Goal: Information Seeking & Learning: Learn about a topic

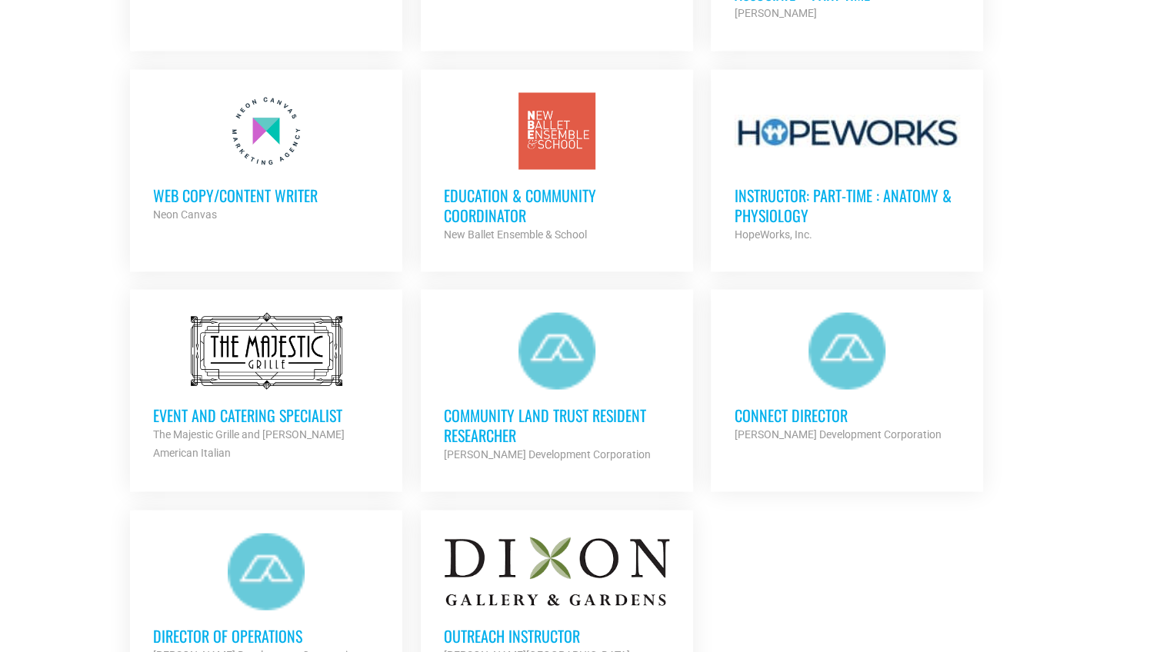
scroll to position [1533, 0]
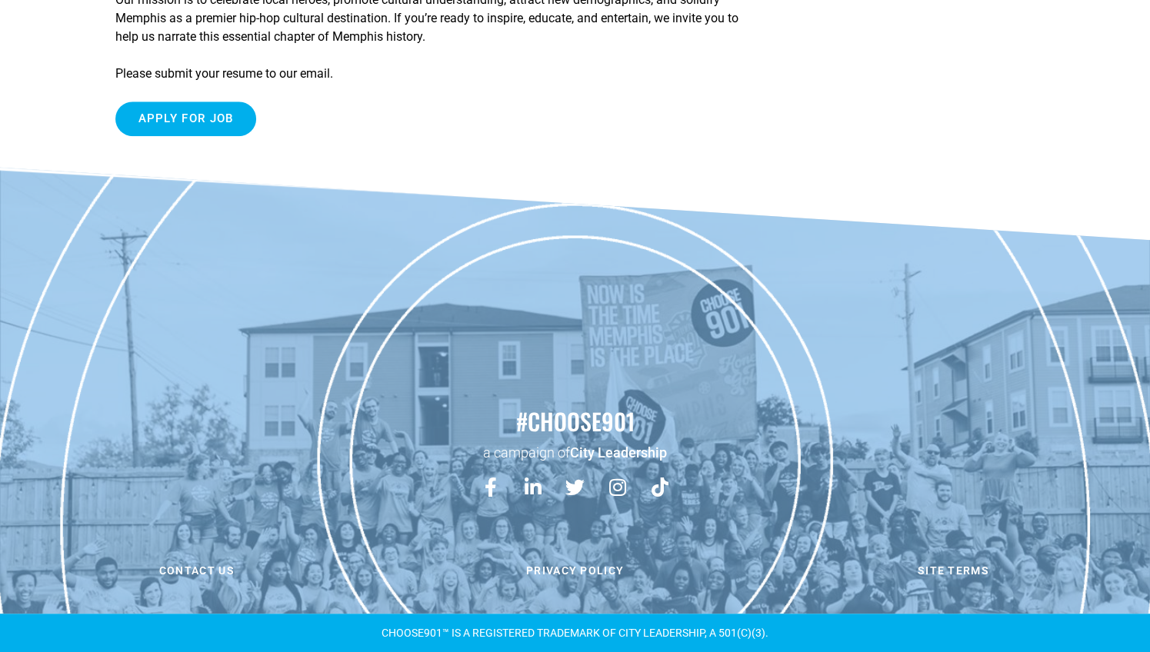
scroll to position [697, 0]
click at [208, 136] on input "Apply for job" at bounding box center [185, 119] width 141 height 35
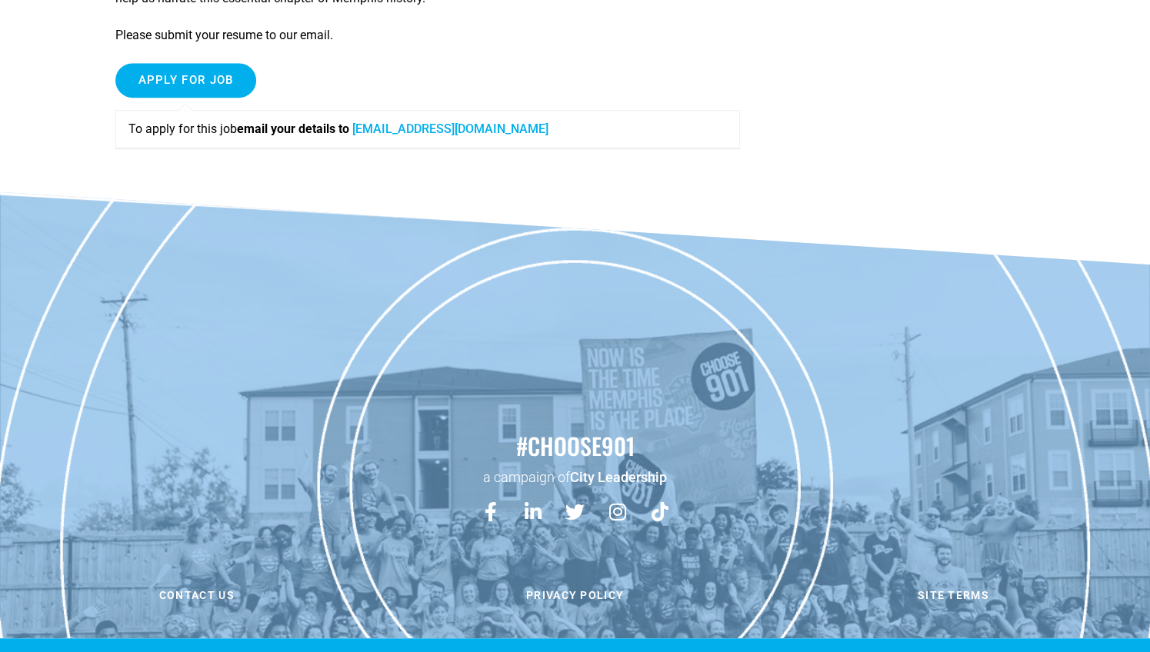
scroll to position [549, 0]
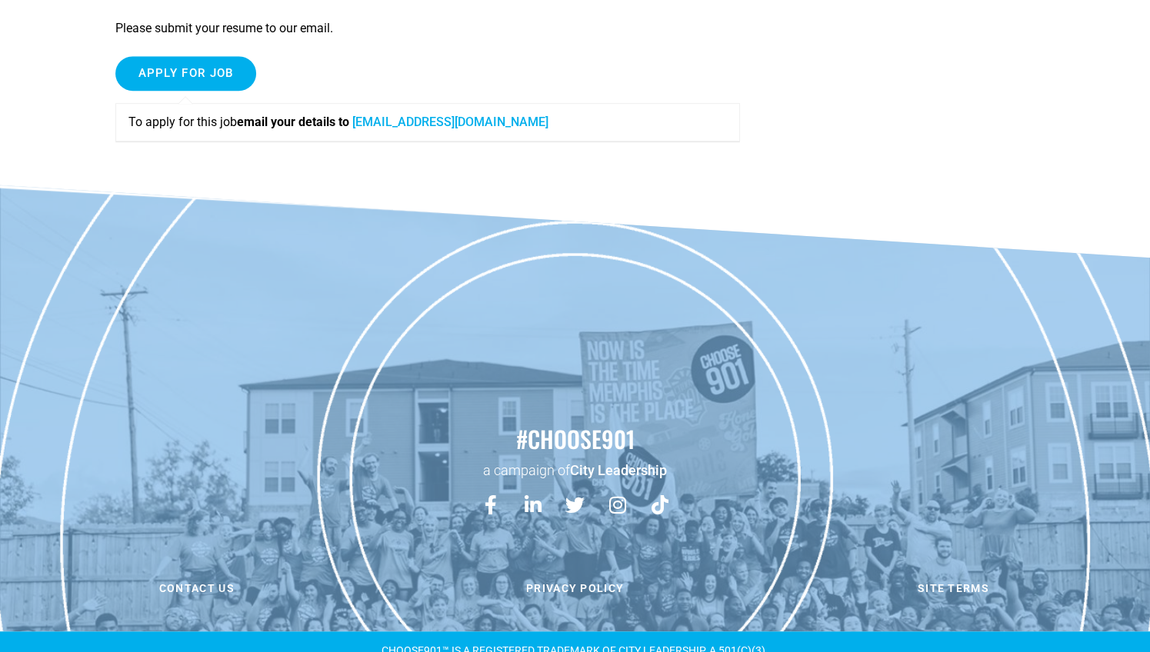
drag, startPoint x: 288, startPoint y: 495, endPoint x: 809, endPoint y: 454, distance: 522.2
drag, startPoint x: 728, startPoint y: 496, endPoint x: 292, endPoint y: 490, distance: 436.0
click at [292, 141] on div "To apply for this job email your details to team@memphisraptour.com" at bounding box center [427, 122] width 624 height 38
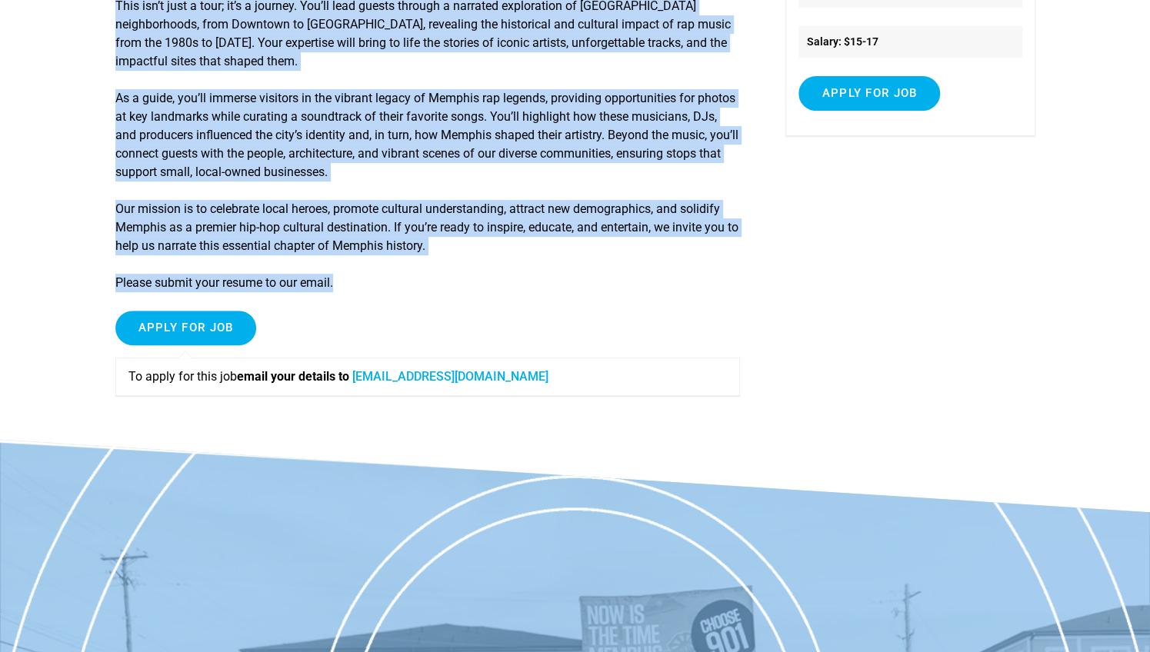
scroll to position [377, 0]
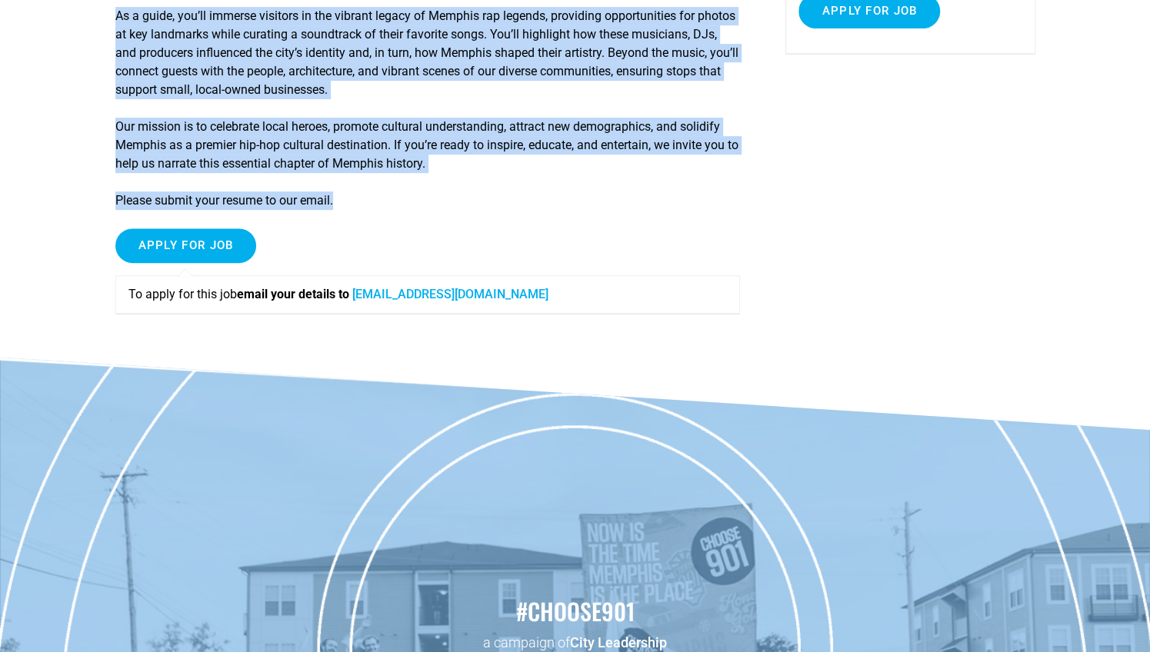
drag, startPoint x: 107, startPoint y: 69, endPoint x: 452, endPoint y: 557, distance: 598.0
click at [452, 358] on article "Tour Guide Join Our Team: Share the Soul of Memphis Hip-Hop! Are you a performe…" at bounding box center [575, 40] width 1150 height 636
copy div "Join Our Team: Share the Soul of Memphis Hip-Hop! Are you a performer, a captiv…"
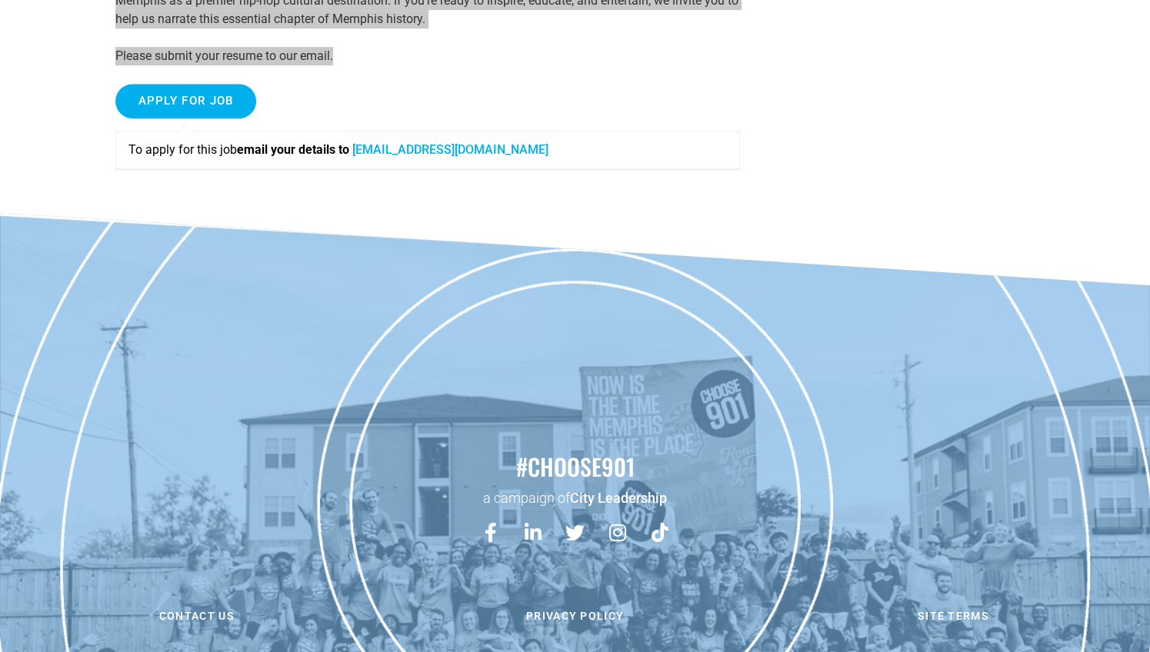
scroll to position [525, 0]
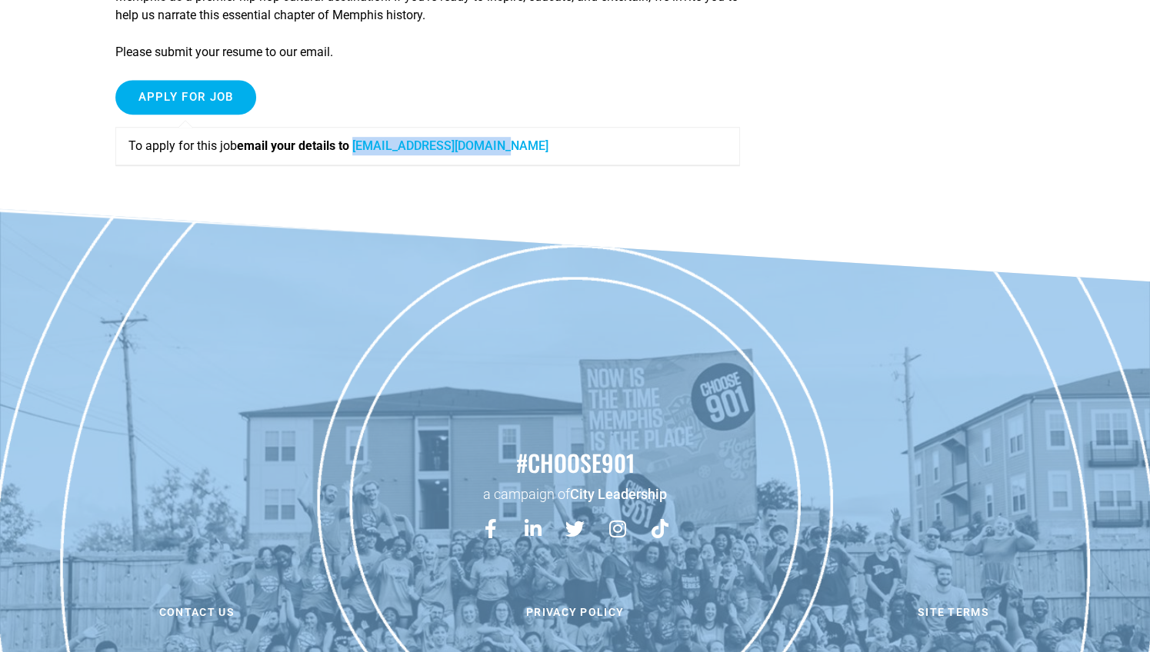
drag, startPoint x: 709, startPoint y: 521, endPoint x: 468, endPoint y: 525, distance: 241.5
click at [468, 155] on p "To apply for this job email your details to team@memphisraptour.com" at bounding box center [427, 146] width 598 height 18
copy link "team@memphisraptour.com"
drag, startPoint x: 132, startPoint y: 522, endPoint x: 703, endPoint y: 526, distance: 570.6
click at [703, 165] on div "To apply for this job email your details to team@memphisraptour.com" at bounding box center [427, 146] width 624 height 38
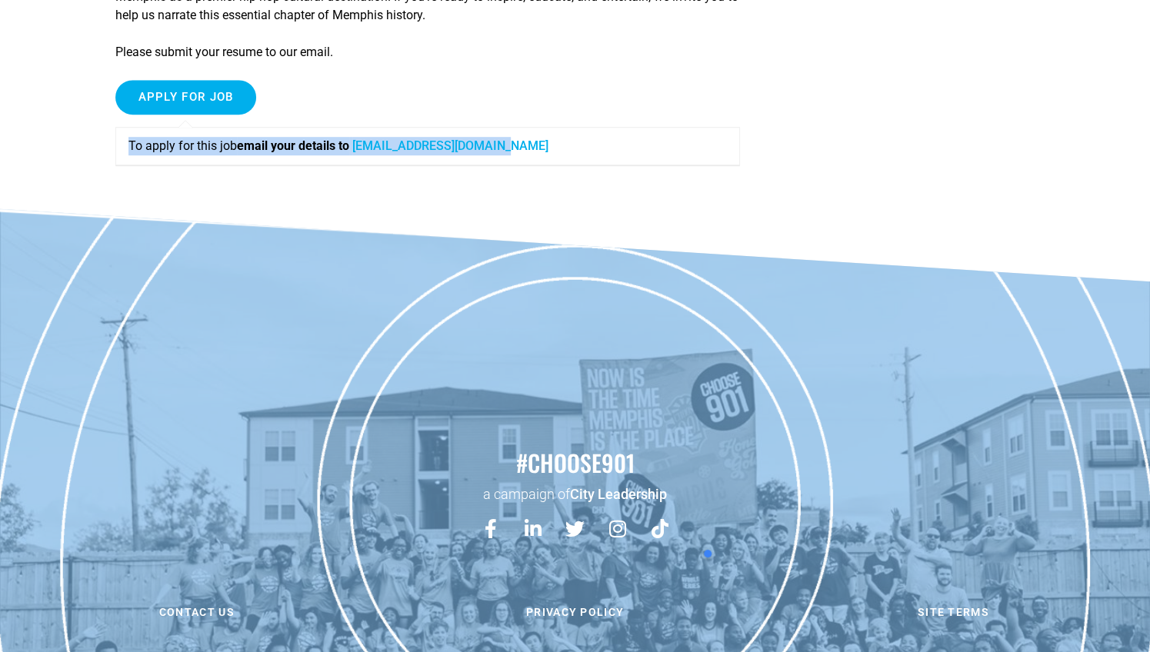
copy p "To apply for this job email your details to team@memphisraptour.com"
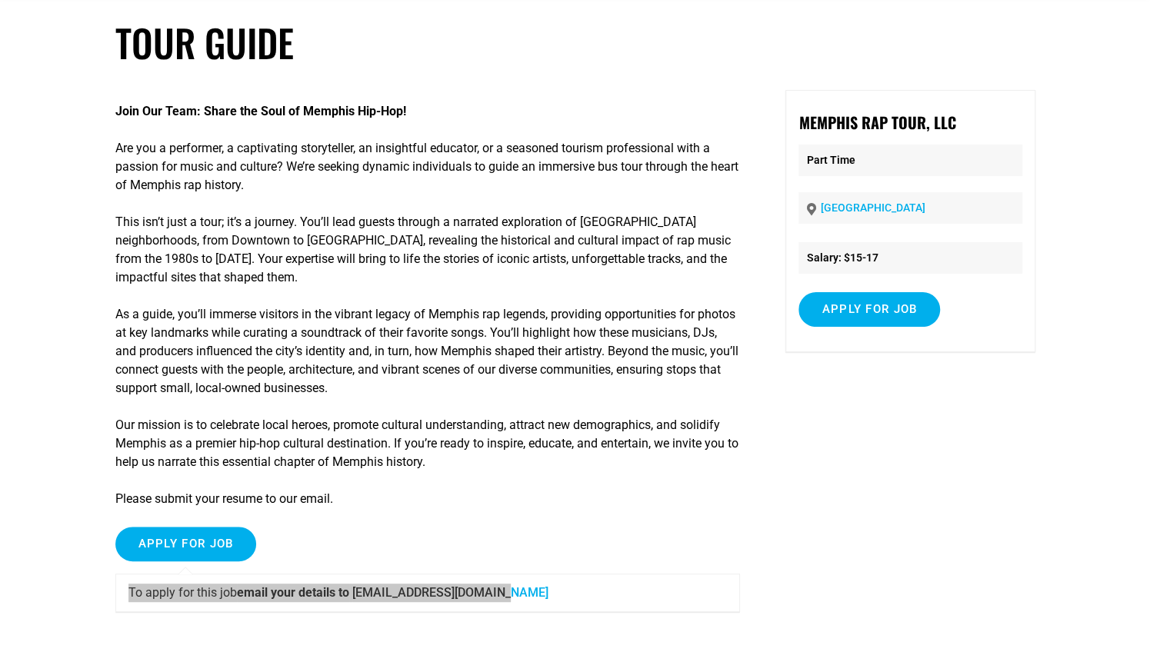
scroll to position [76, 0]
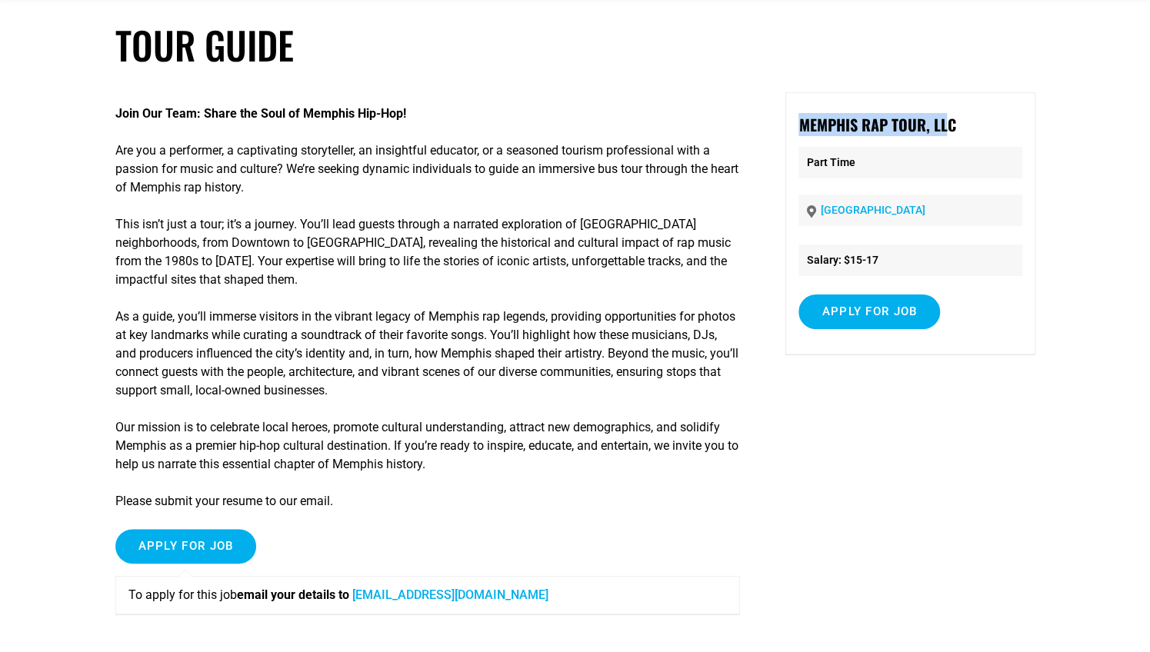
drag, startPoint x: 794, startPoint y: 129, endPoint x: 948, endPoint y: 142, distance: 155.1
click at [948, 142] on div "Memphis Rap Tour, LLC Part Time Memphis Salary: $15-17 20+ years of age Apply f…" at bounding box center [909, 223] width 249 height 262
drag, startPoint x: 973, startPoint y: 134, endPoint x: 788, endPoint y: 136, distance: 184.6
click at [788, 136] on div "Memphis Rap Tour, LLC Part Time Memphis Salary: $15-17 20+ years of age Apply f…" at bounding box center [909, 223] width 249 height 262
copy strong "Memphis Rap Tour, LLC"
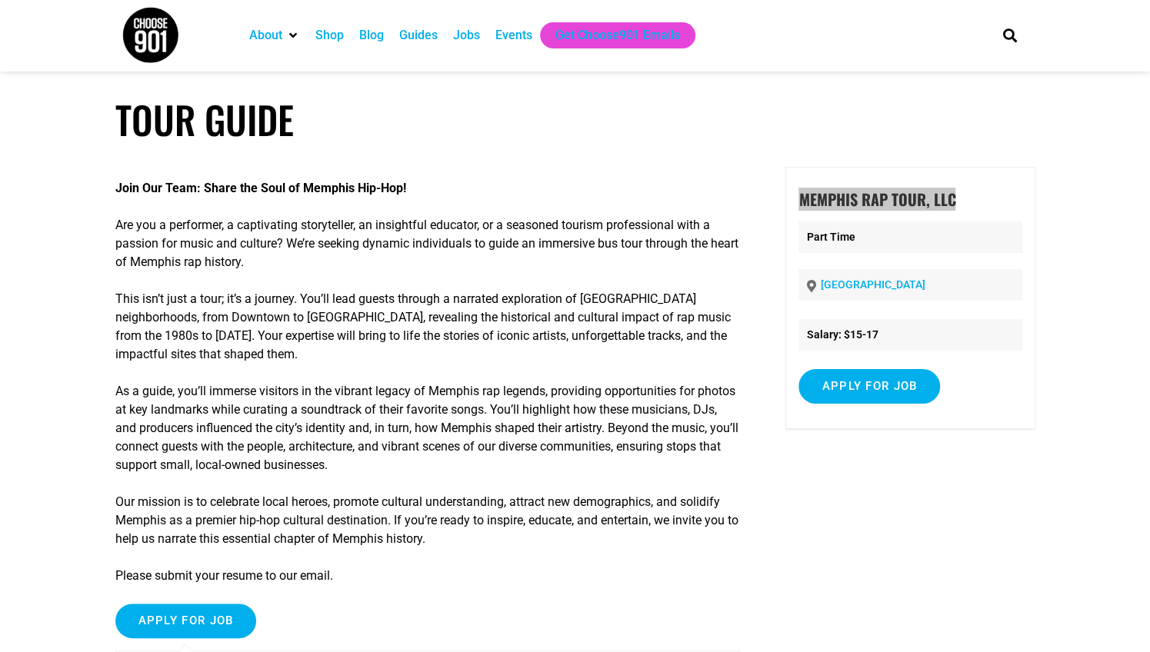
scroll to position [0, 0]
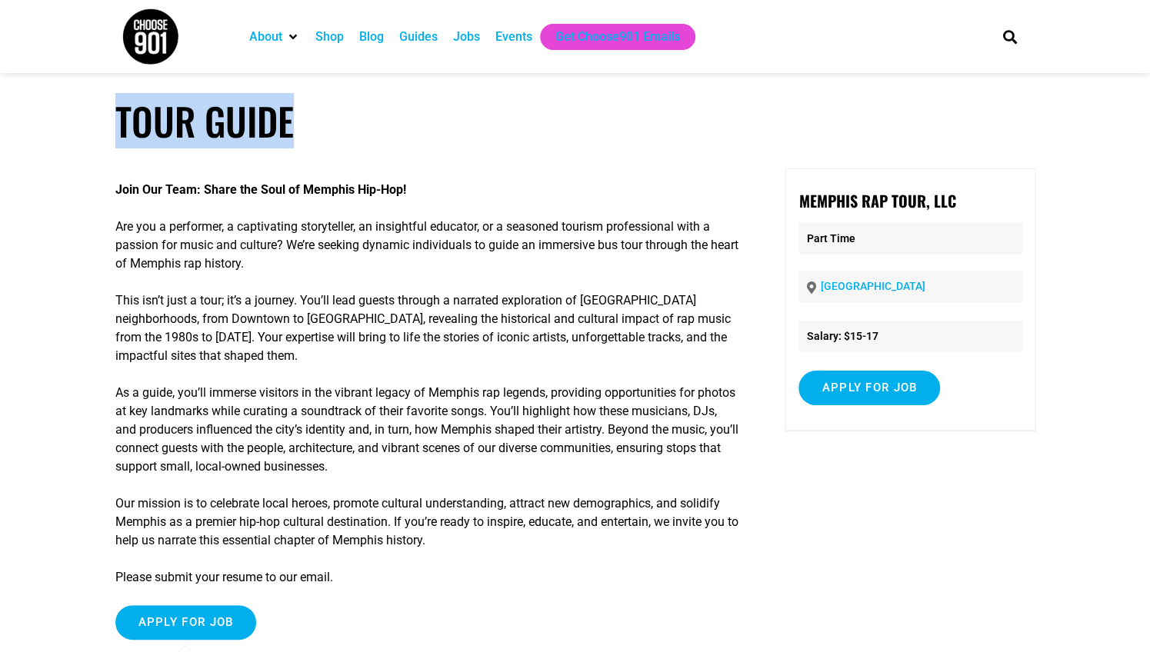
drag, startPoint x: 305, startPoint y: 105, endPoint x: 53, endPoint y: 121, distance: 252.8
click at [53, 121] on article "Tour Guide Join Our Team: Share the Soul of Memphis Hip-Hop! Are you a performe…" at bounding box center [575, 416] width 1150 height 636
copy h1 "Tour Guide"
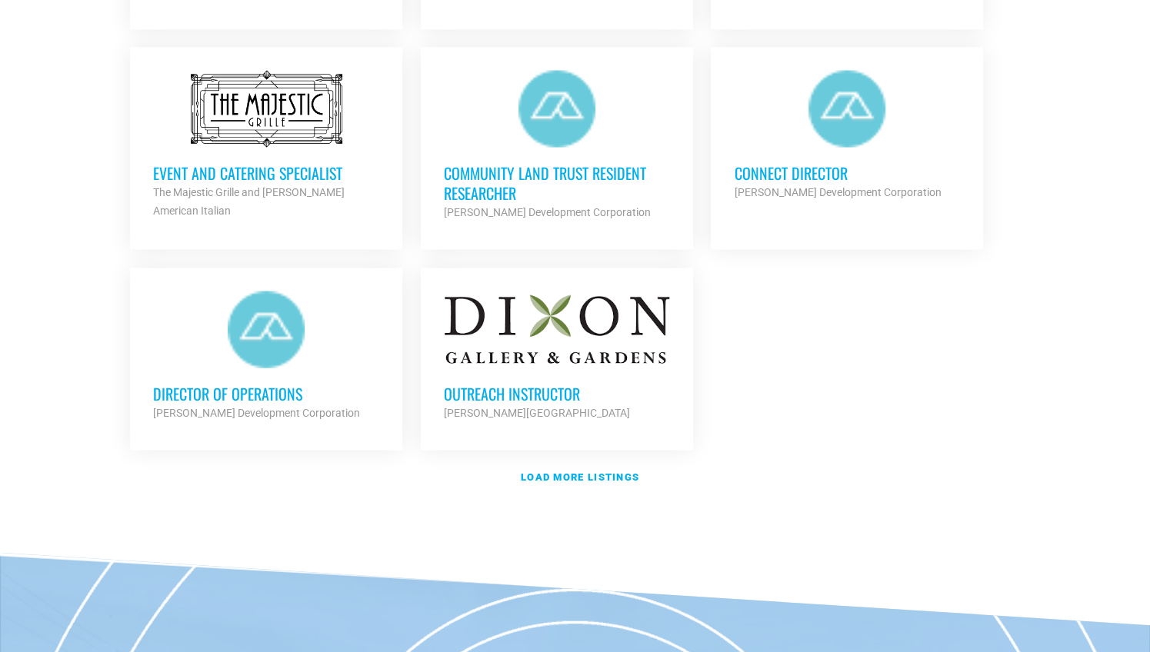
scroll to position [1772, 0]
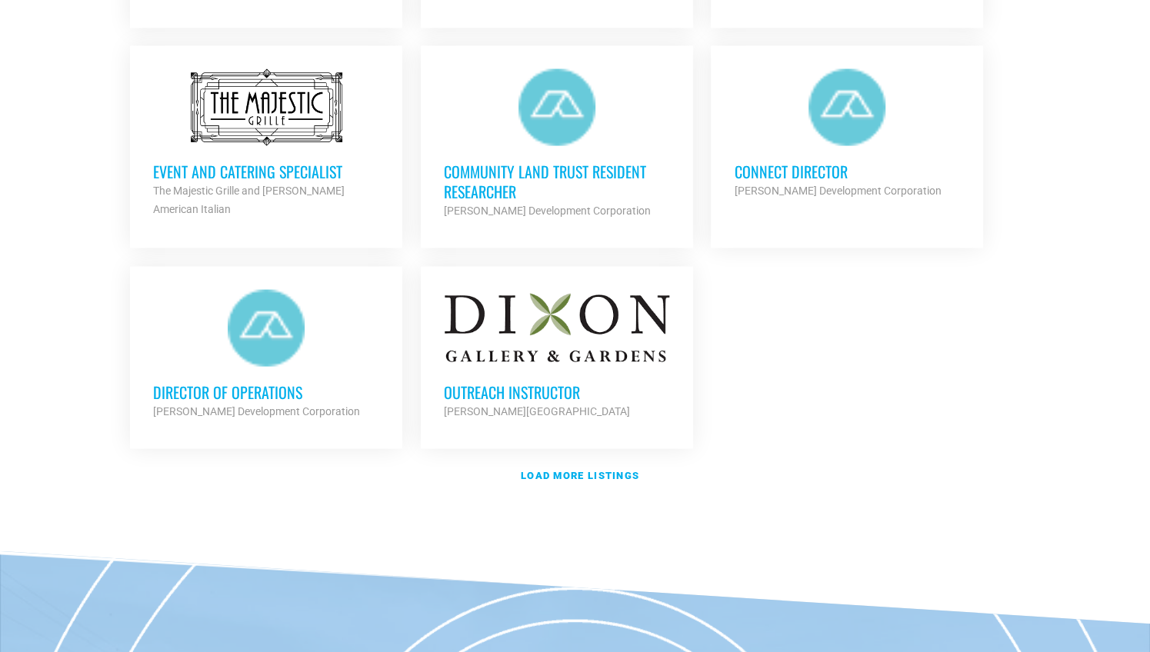
click at [524, 220] on div "Community Land Trust Resident Researcher [PERSON_NAME] Development Corporation …" at bounding box center [557, 183] width 226 height 74
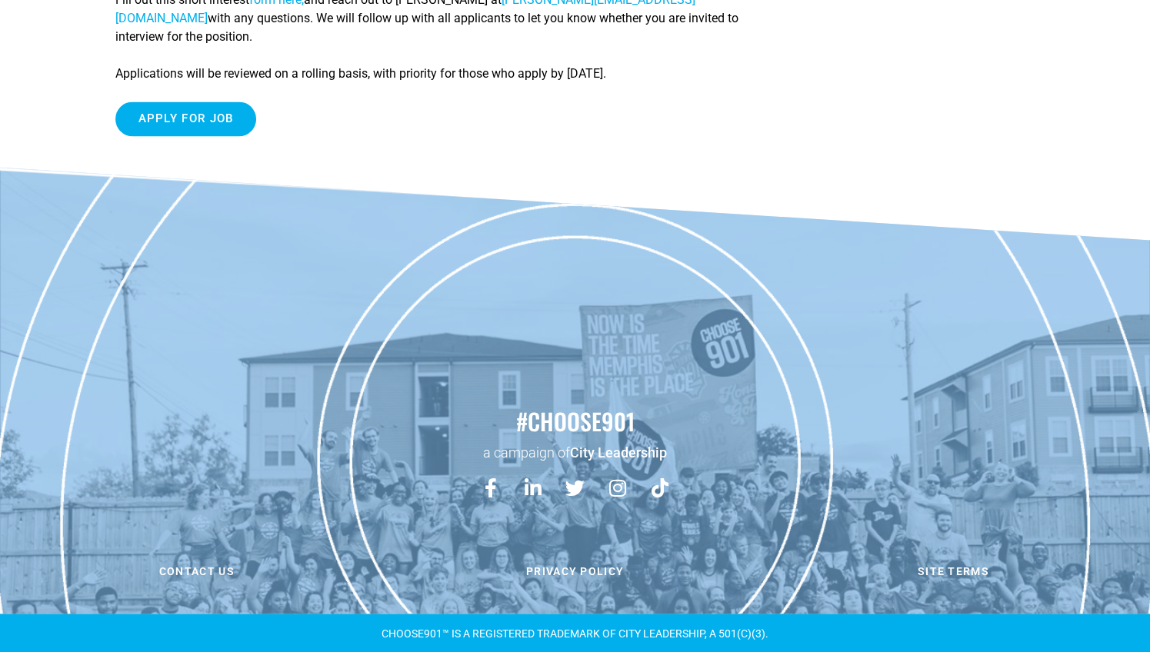
scroll to position [1855, 0]
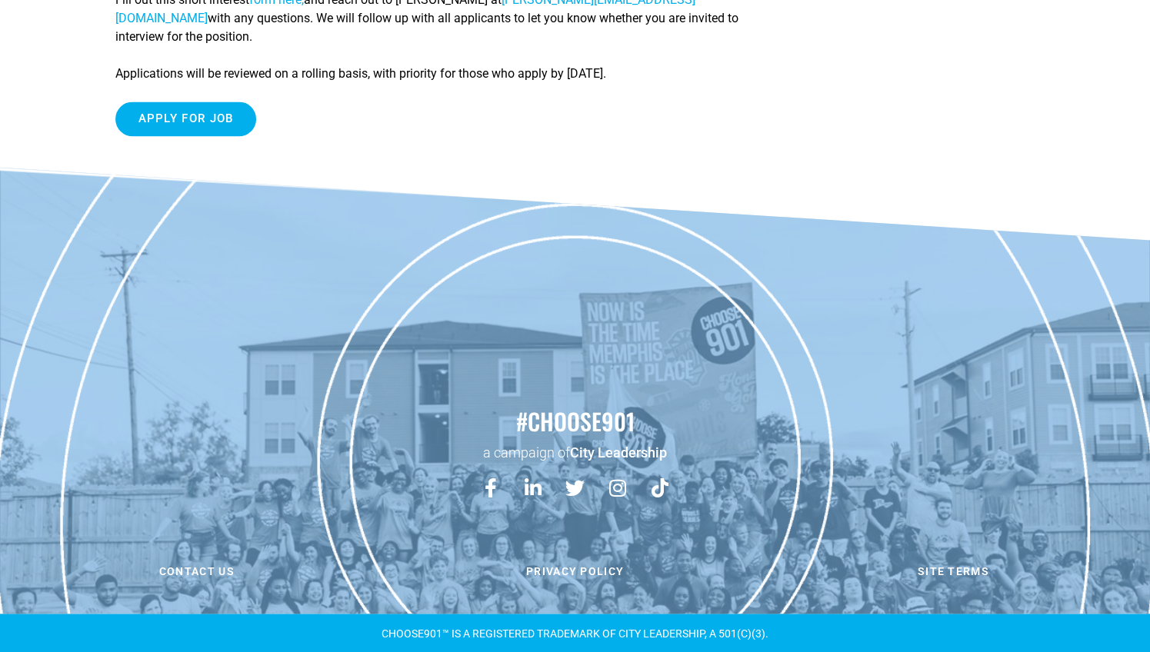
click at [304, 7] on span "form here," at bounding box center [276, -1] width 55 height 15
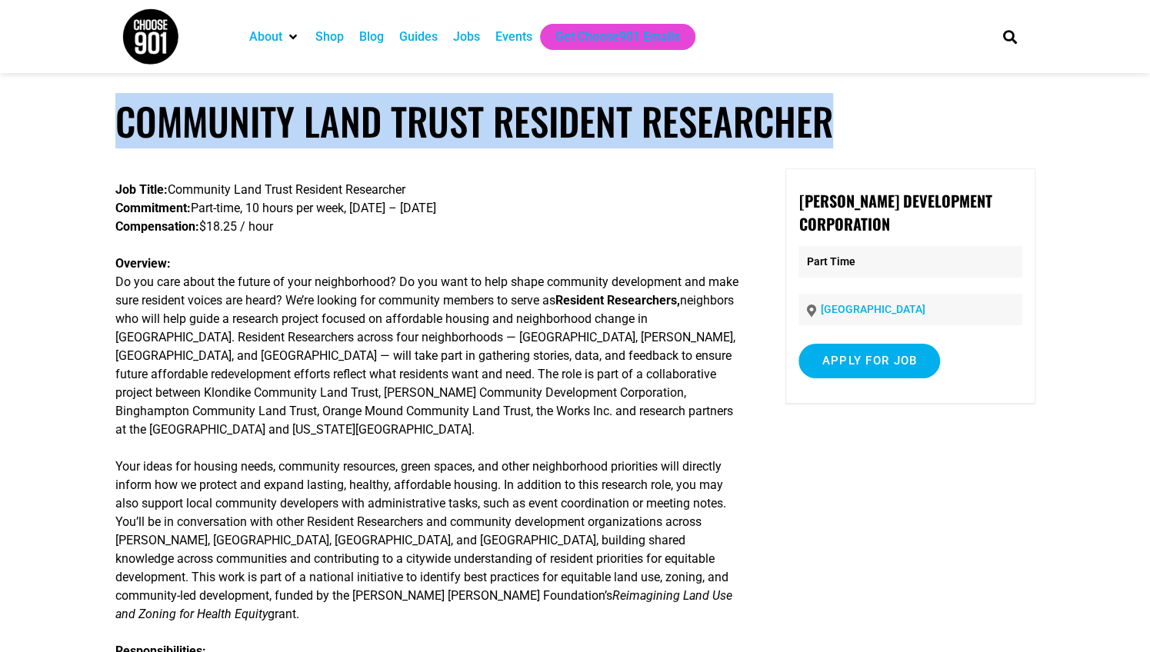
drag, startPoint x: 852, startPoint y: 112, endPoint x: 117, endPoint y: 118, distance: 735.1
click at [117, 118] on h1 "Community Land Trust Resident Researcher" at bounding box center [575, 120] width 920 height 45
copy h1 "Community Land Trust Resident Researcher"
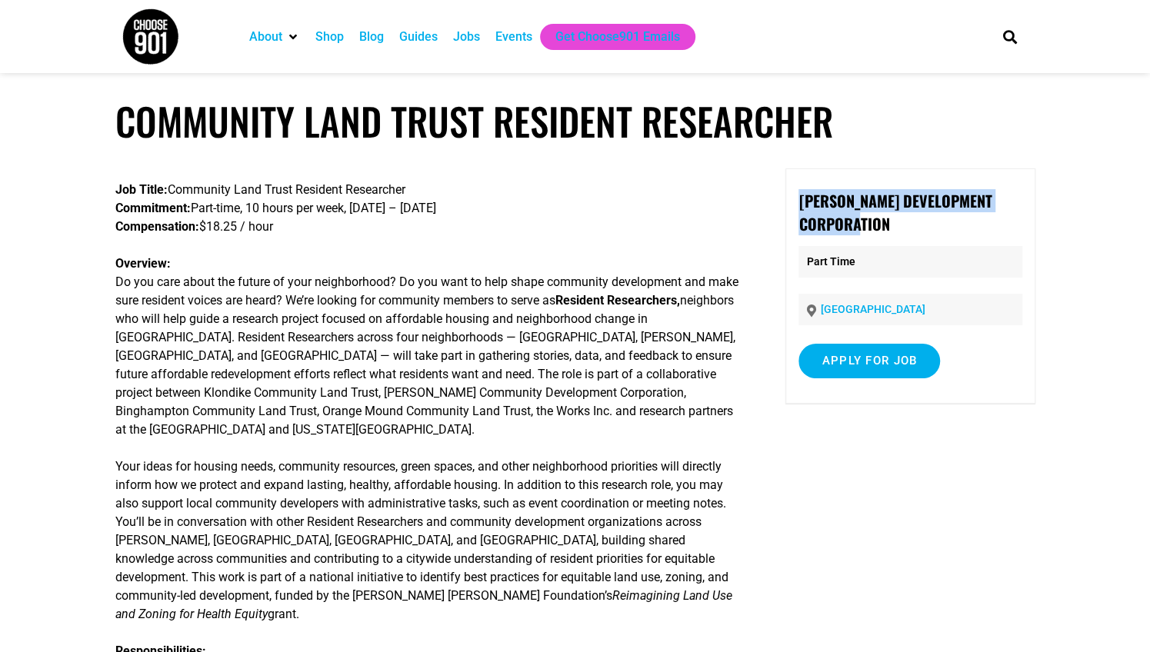
drag, startPoint x: 796, startPoint y: 205, endPoint x: 904, endPoint y: 232, distance: 111.0
click at [904, 232] on p "[PERSON_NAME] Development Corporation" at bounding box center [909, 212] width 223 height 46
copy strong "[PERSON_NAME] Development Corporation"
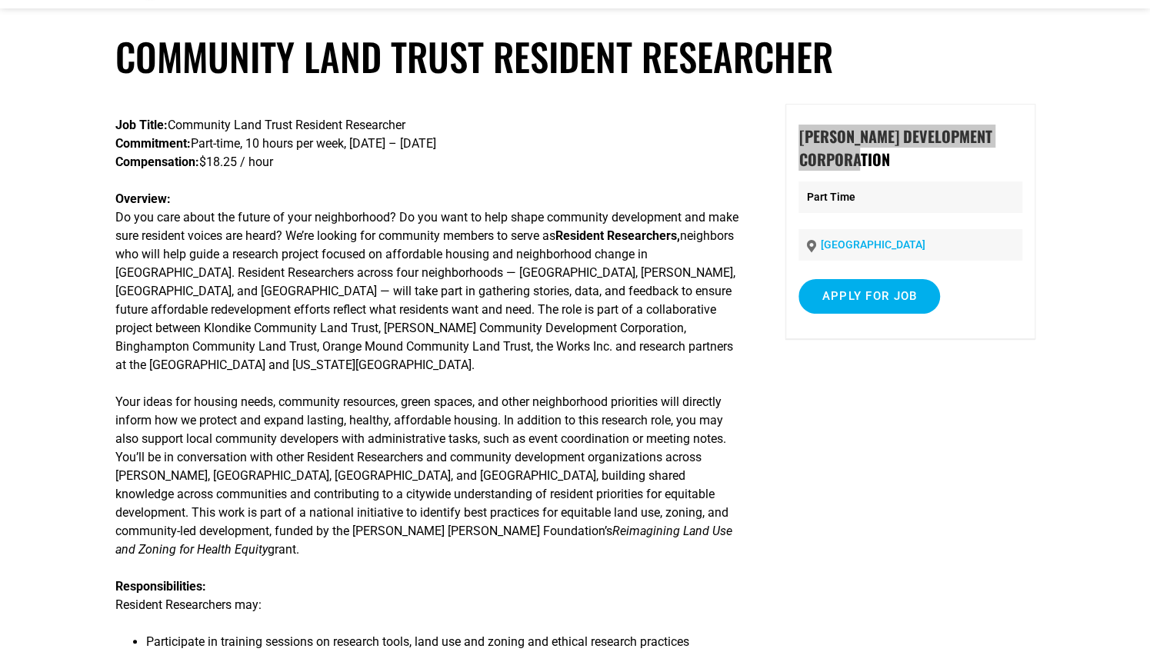
scroll to position [81, 0]
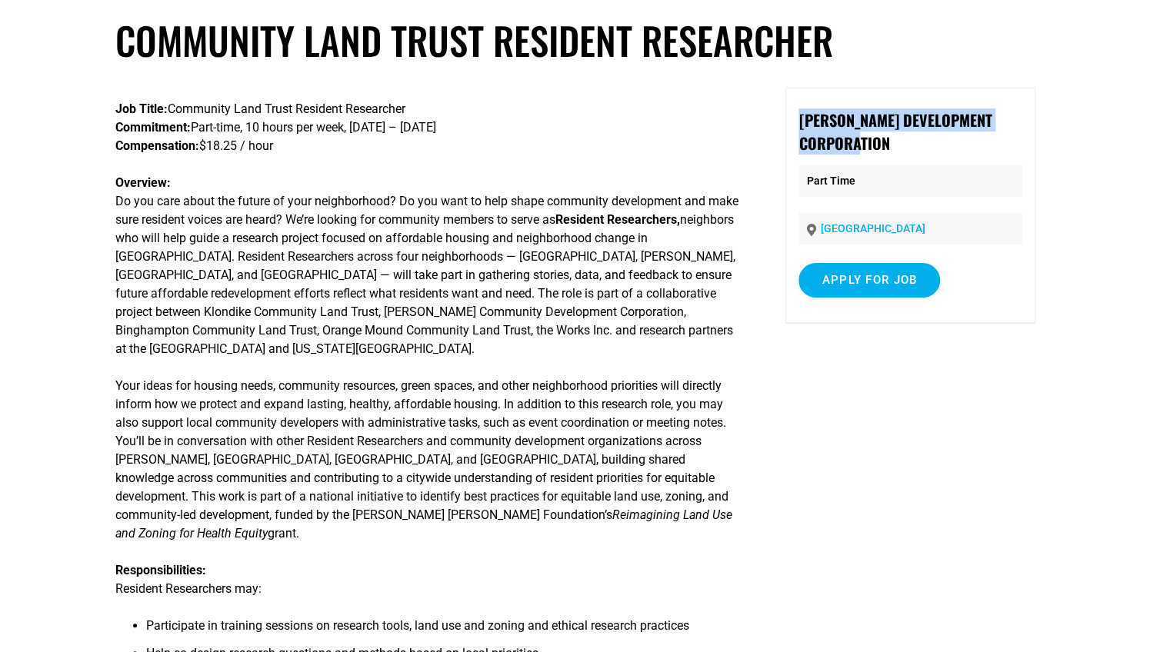
drag, startPoint x: 730, startPoint y: 146, endPoint x: 241, endPoint y: 153, distance: 488.3
click at [241, 153] on p "Job Title: Community Land Trust Resident Researcher Commitment: Part-time, 10 h…" at bounding box center [427, 127] width 624 height 55
copy span "art-time, 10 hours per week, September – December 2026"
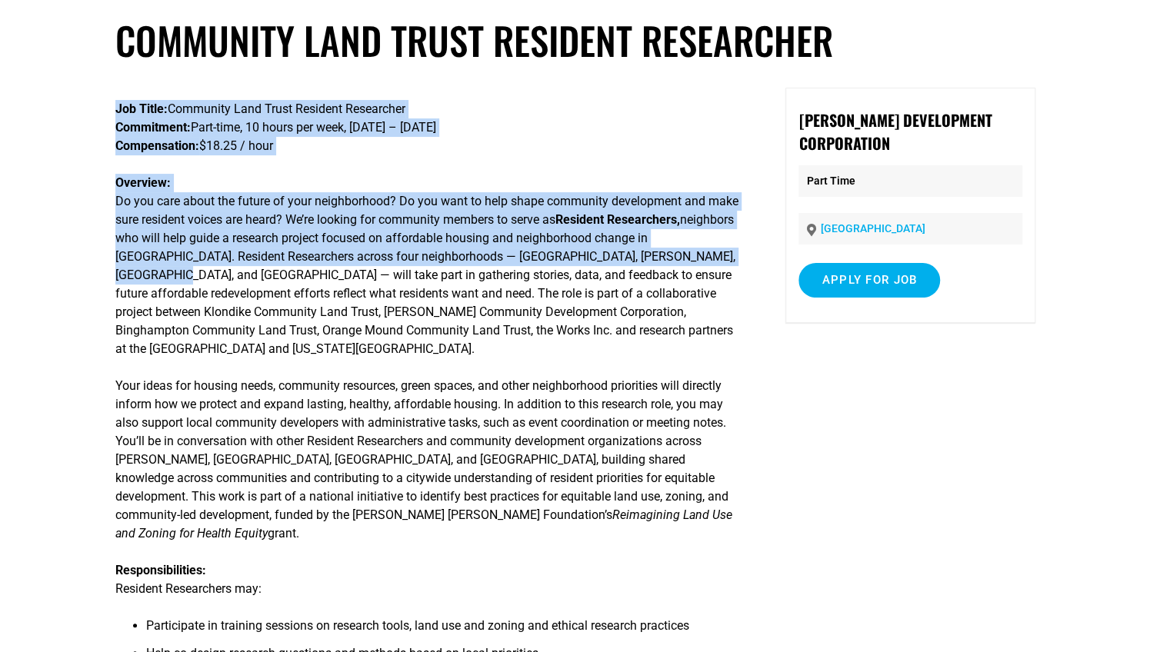
drag, startPoint x: 114, startPoint y: 255, endPoint x: 156, endPoint y: 417, distance: 166.9
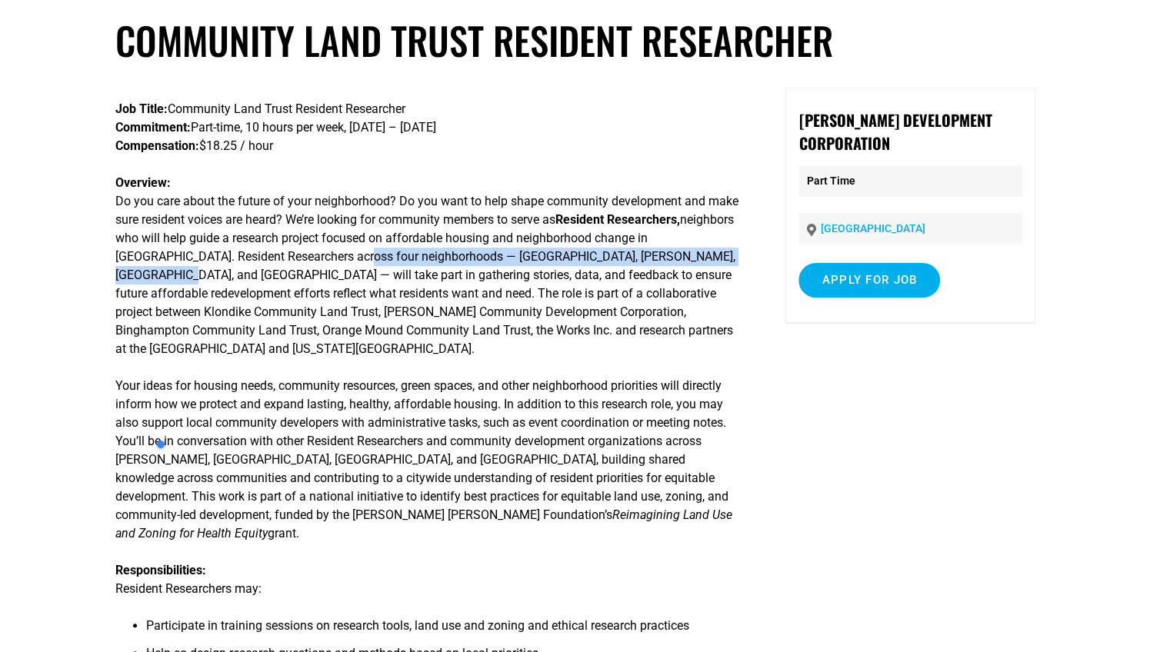
drag, startPoint x: 156, startPoint y: 417, endPoint x: 155, endPoint y: 376, distance: 40.8
click at [155, 356] on span "Memphis. Resident Researchers across four neighborhoods — Klondike, Alcy Ball, …" at bounding box center [425, 302] width 620 height 107
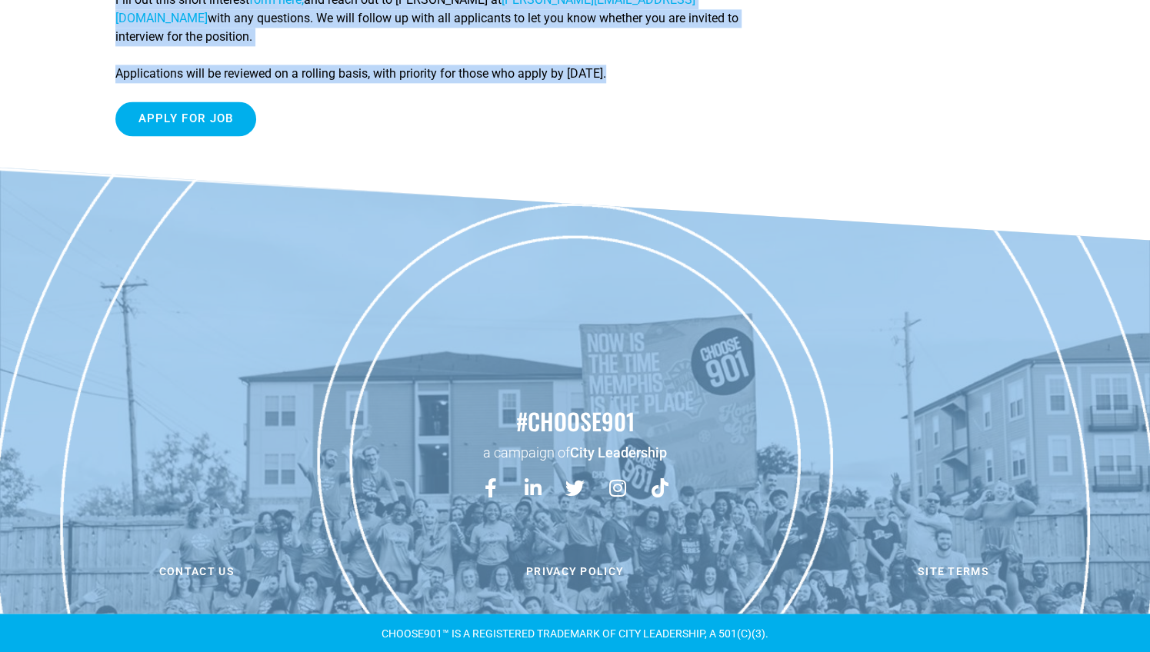
scroll to position [1632, 0]
drag, startPoint x: 116, startPoint y: 261, endPoint x: 388, endPoint y: 641, distance: 467.5
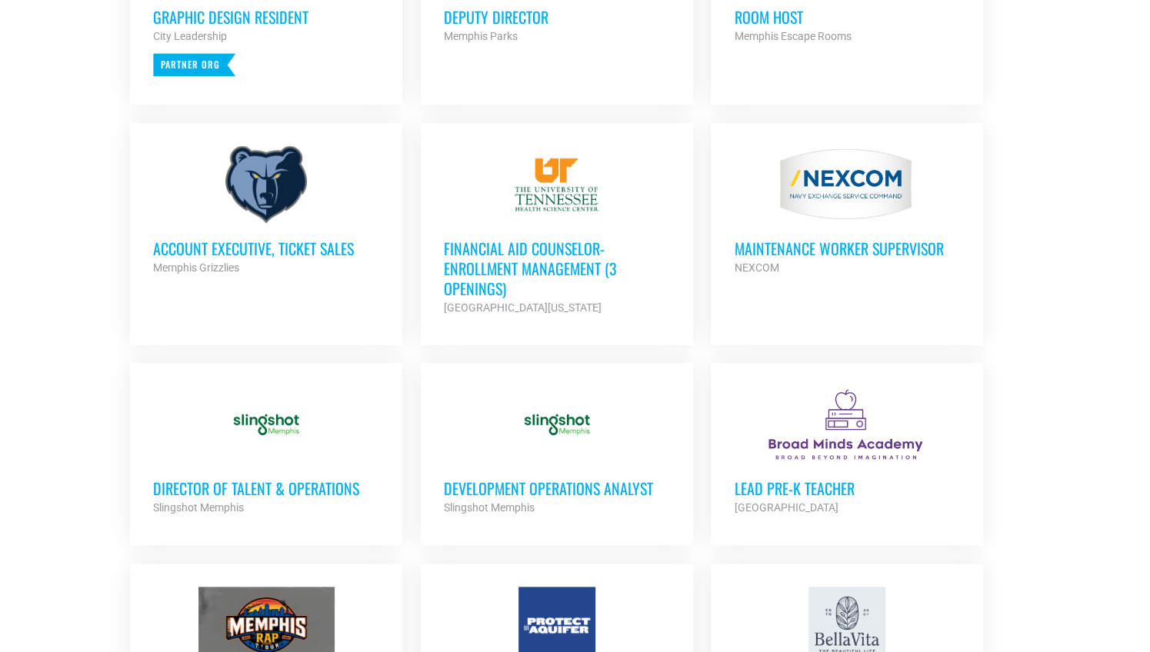
scroll to position [627, 0]
